Goal: Transaction & Acquisition: Purchase product/service

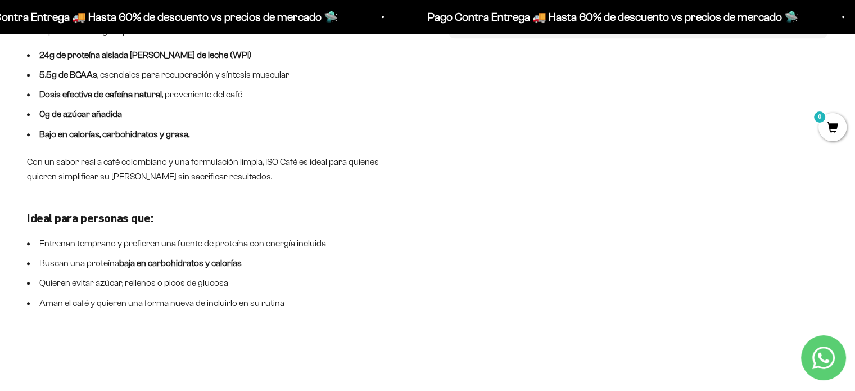
scroll to position [674, 0]
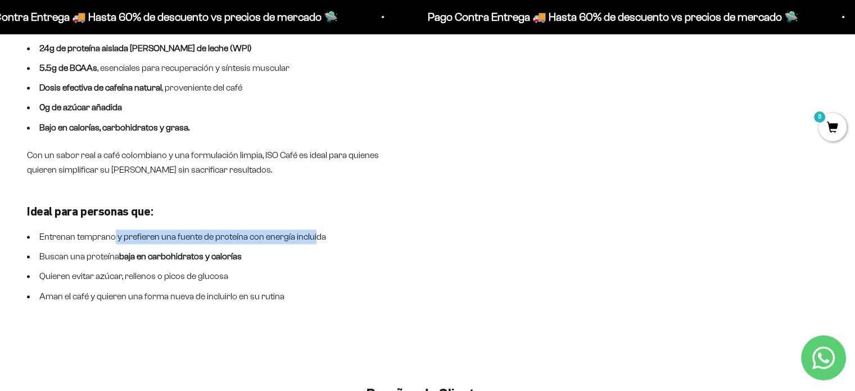
drag, startPoint x: 115, startPoint y: 238, endPoint x: 312, endPoint y: 235, distance: 197.3
click at [312, 235] on li "Entrenan temprano y prefieren una fuente de proteína con energía incluida" at bounding box center [217, 236] width 381 height 15
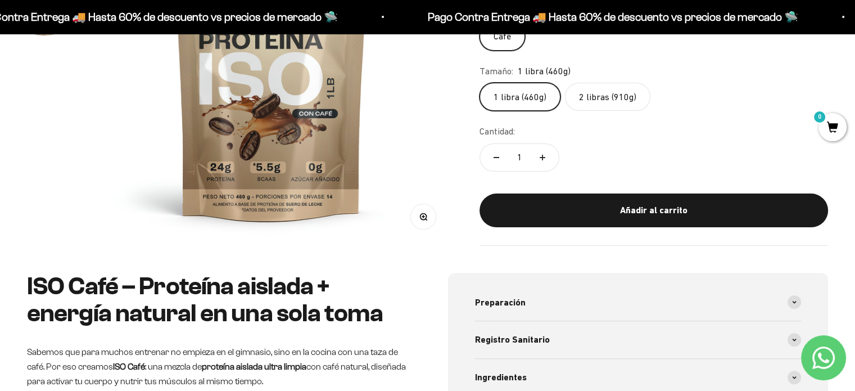
scroll to position [112, 0]
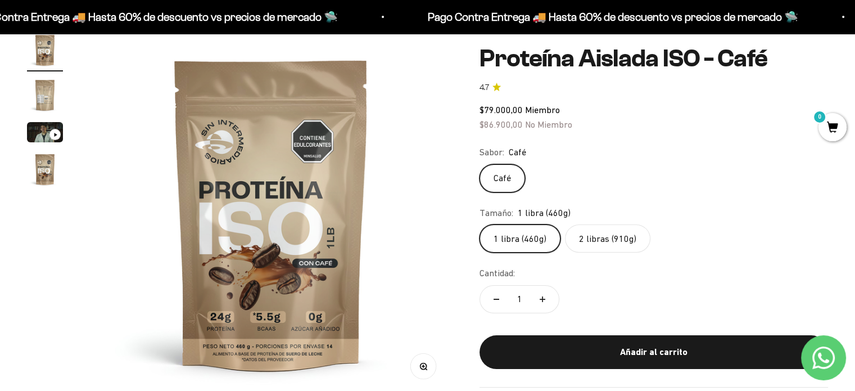
click at [605, 234] on label "2 libras (910g)" at bounding box center [607, 238] width 85 height 28
click at [479, 224] on input "2 libras (910g)" at bounding box center [479, 224] width 1 height 1
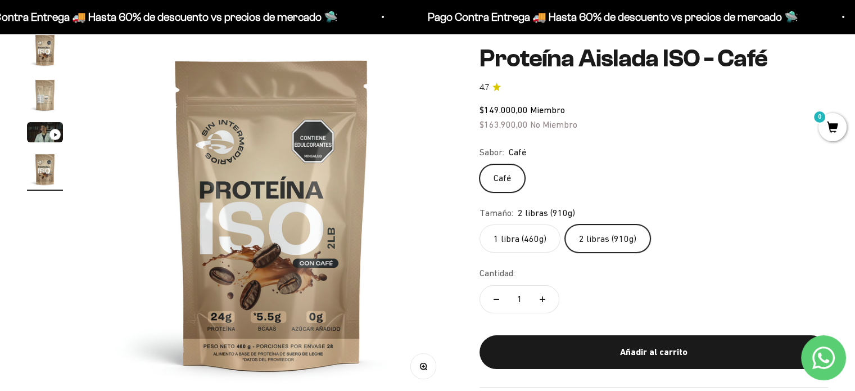
click at [40, 96] on img "Ir al artículo 2" at bounding box center [45, 95] width 36 height 36
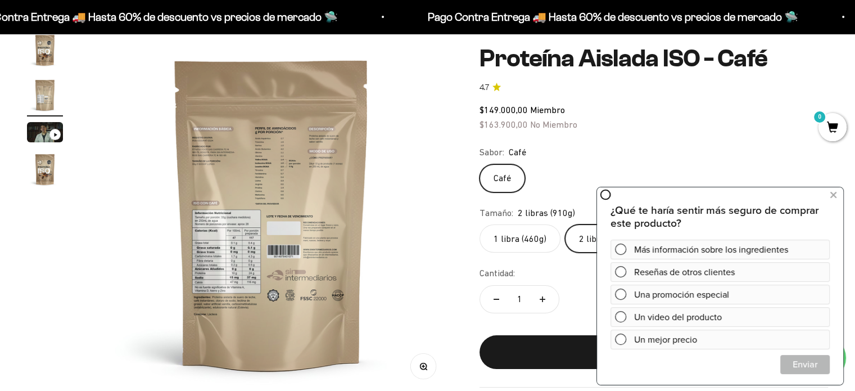
click at [257, 170] on img at bounding box center [271, 213] width 363 height 363
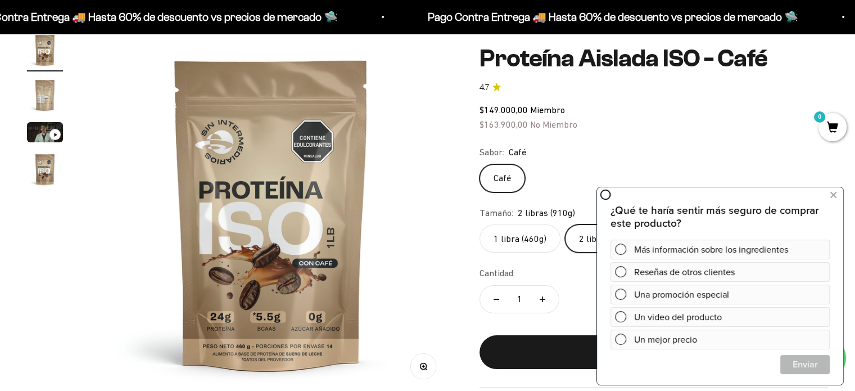
click at [418, 223] on img at bounding box center [271, 213] width 363 height 363
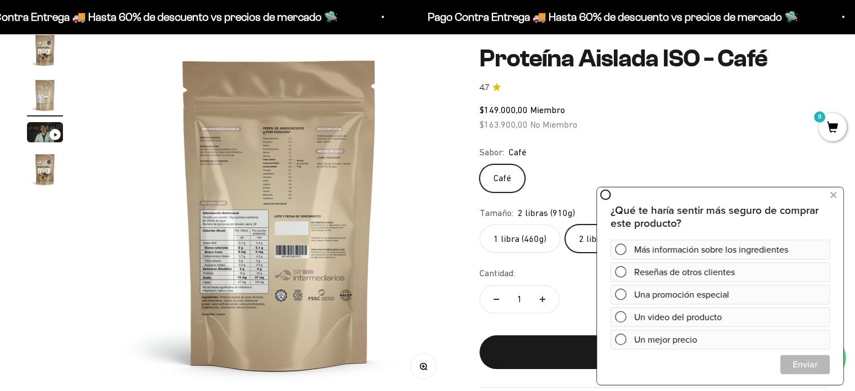
scroll to position [0, 376]
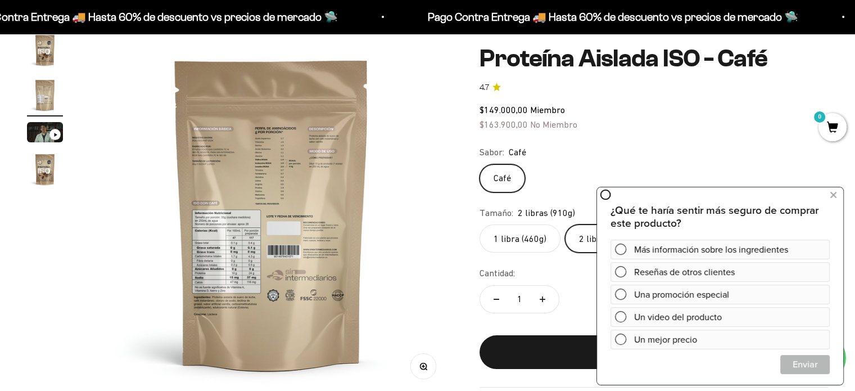
click at [415, 373] on button "Zoom" at bounding box center [423, 365] width 25 height 25
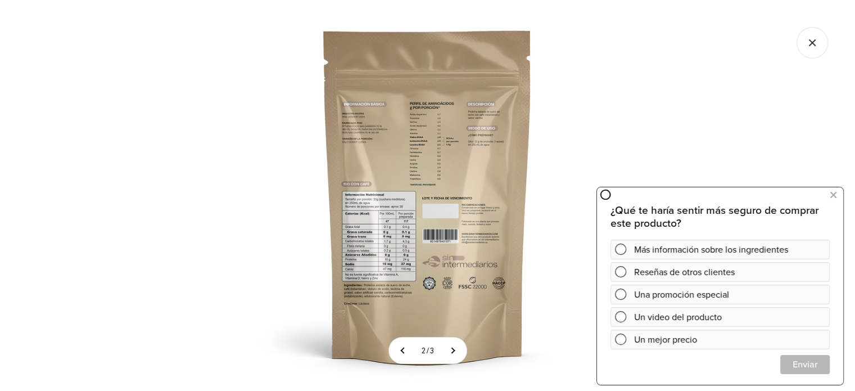
click at [414, 148] on img at bounding box center [427, 195] width 391 height 391
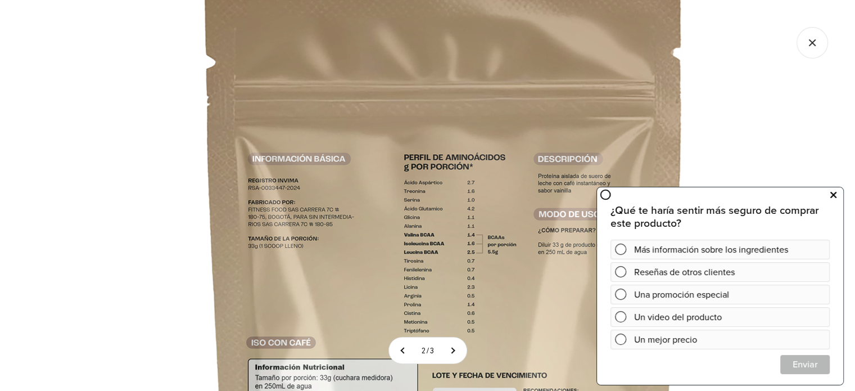
click at [829, 191] on button at bounding box center [833, 195] width 20 height 18
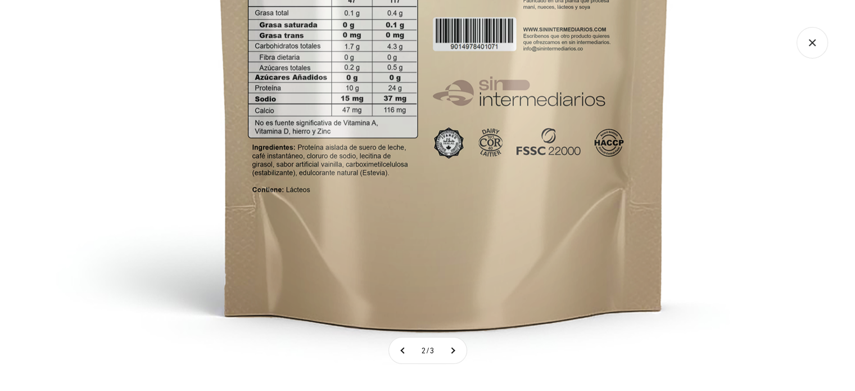
click at [821, 47] on icon "Cerrar galería" at bounding box center [811, 42] width 31 height 31
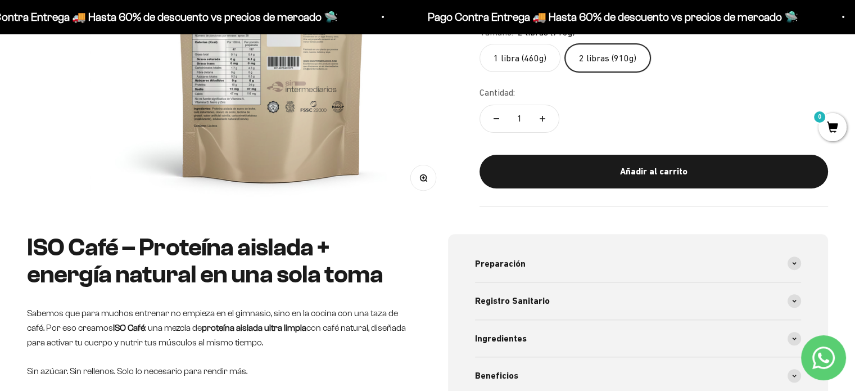
scroll to position [281, 0]
